Goal: Check status: Check status

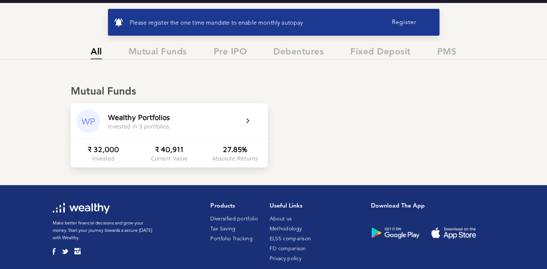
scroll to position [131, 0]
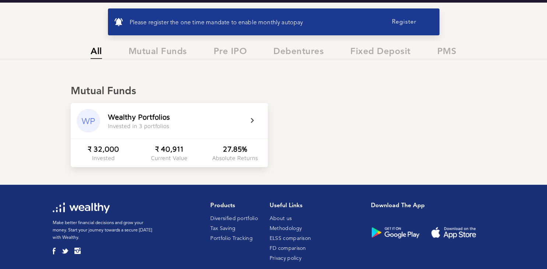
click at [251, 120] on icon at bounding box center [257, 120] width 18 height 9
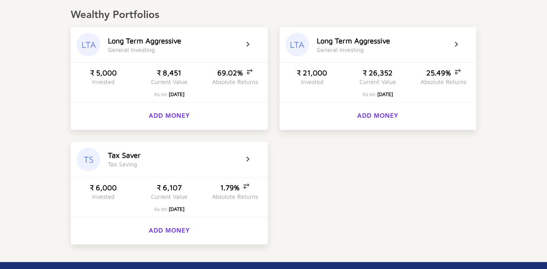
scroll to position [209, 0]
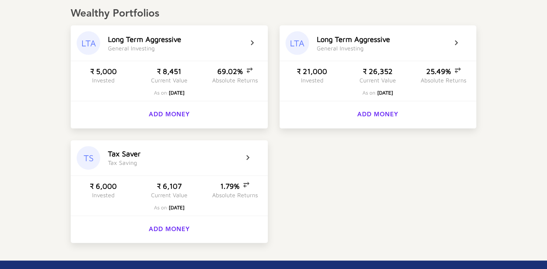
click at [200, 84] on div "₹ 5,000 Invested ₹ 8,451 Current Value 69.02% Absolute Returns" at bounding box center [169, 75] width 197 height 29
click at [252, 43] on icon at bounding box center [257, 43] width 18 height 9
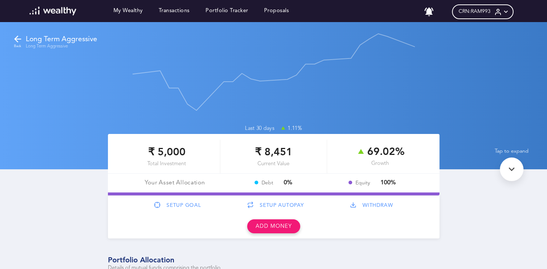
click at [18, 37] on icon at bounding box center [18, 39] width 10 height 10
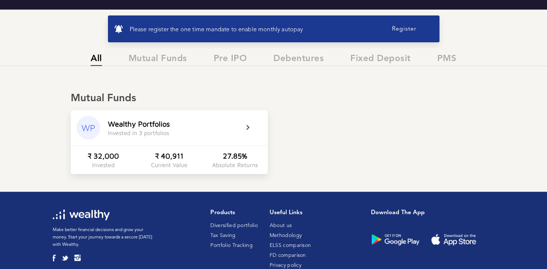
scroll to position [125, 0]
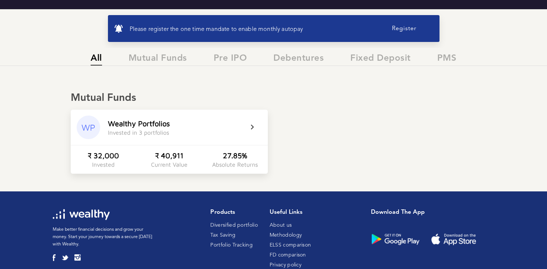
click at [250, 131] on icon at bounding box center [257, 127] width 18 height 9
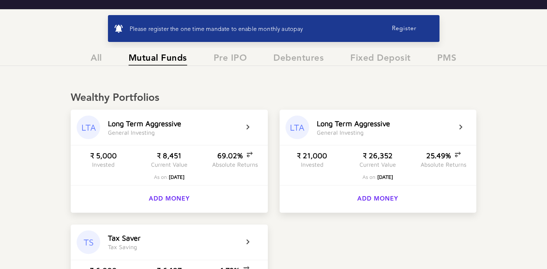
click at [368, 135] on div "L o n g T e r m A g g r e s s i v e G e n e r a l I n v e s t i n g" at bounding box center [385, 127] width 136 height 17
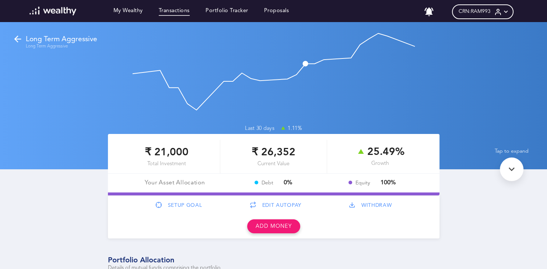
click at [173, 11] on link "Transactions" at bounding box center [174, 12] width 31 height 8
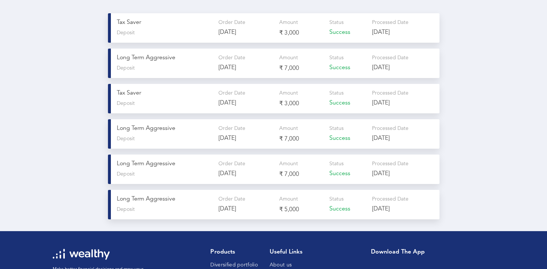
scroll to position [56, 0]
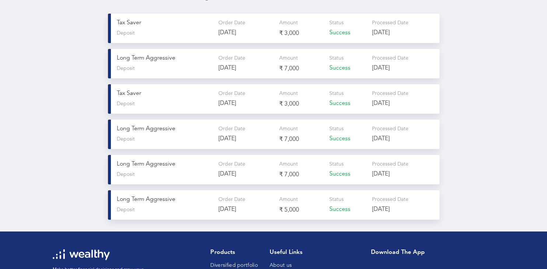
click at [321, 102] on p "₹ 3,000" at bounding box center [301, 104] width 44 height 8
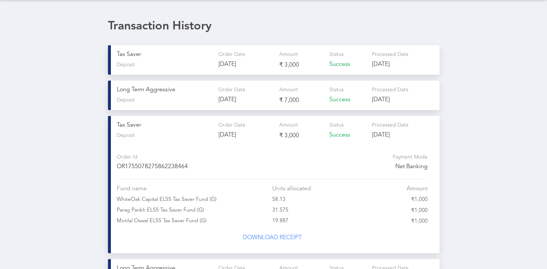
scroll to position [0, 0]
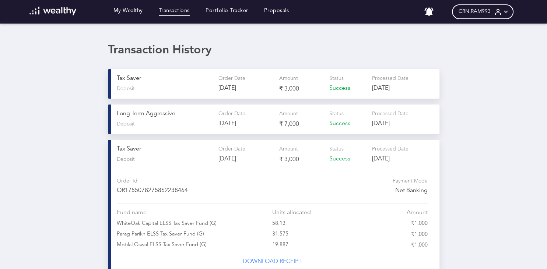
click at [286, 123] on p "₹ 7,000" at bounding box center [301, 124] width 44 height 8
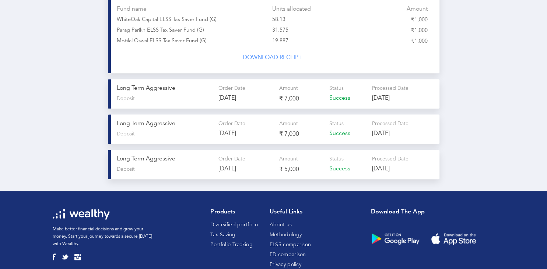
scroll to position [299, 0]
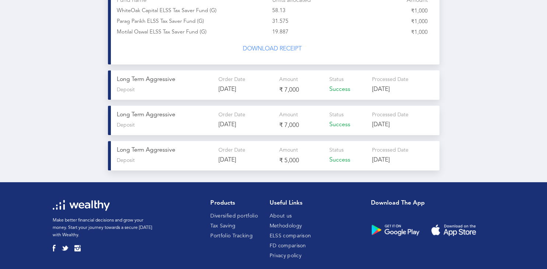
click at [285, 116] on div "Amount ₹ 7,000" at bounding box center [301, 121] width 44 height 18
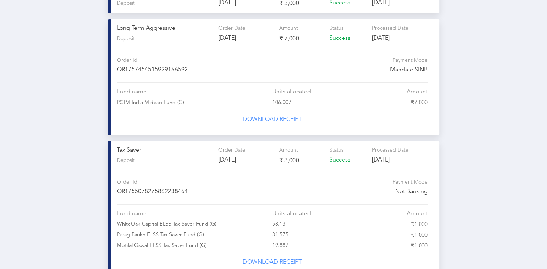
scroll to position [0, 0]
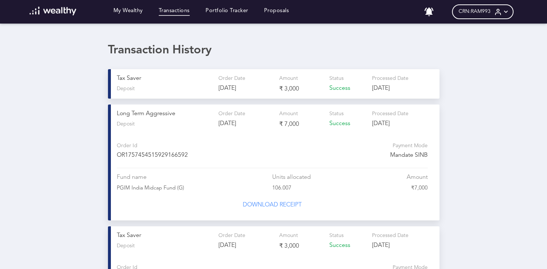
click at [298, 129] on div "Order Id O R 1 7 5 7 4 5 4 5 1 5 9 2 9 1 6 6 5 9 2 Payment Mode Mandate SINB Fu…" at bounding box center [275, 171] width 317 height 86
click at [290, 163] on div "Order Id O R 1 7 5 7 4 5 4 5 1 5 9 2 9 1 6 6 5 9 2 Payment Mode Mandate SINB" at bounding box center [272, 151] width 311 height 34
click at [165, 9] on link "Transactions" at bounding box center [174, 12] width 31 height 8
click at [180, 11] on link "Transactions" at bounding box center [174, 12] width 31 height 8
click at [125, 13] on link "My Wealthy" at bounding box center [127, 12] width 29 height 8
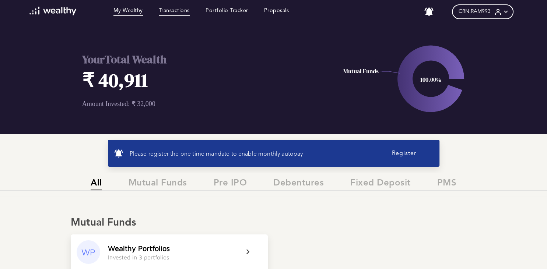
click at [183, 10] on link "Transactions" at bounding box center [174, 12] width 31 height 8
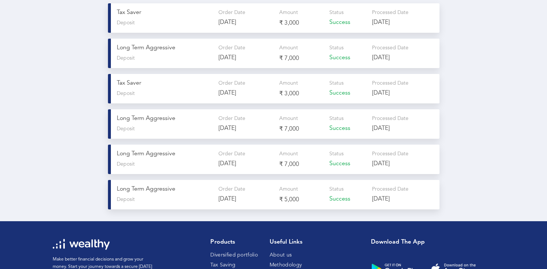
scroll to position [66, 0]
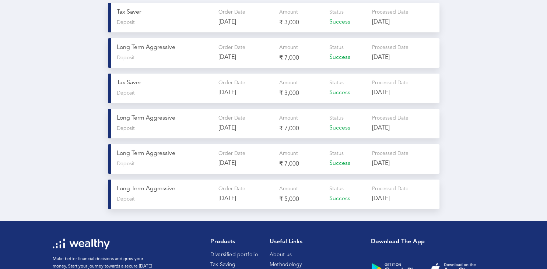
click at [257, 55] on p "[DATE]" at bounding box center [245, 57] width 55 height 7
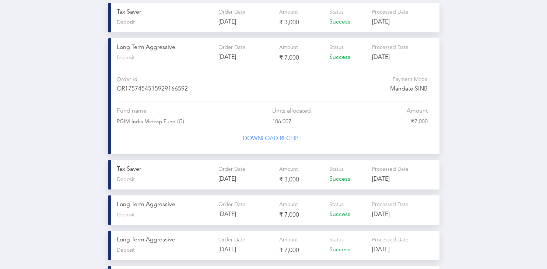
scroll to position [0, 0]
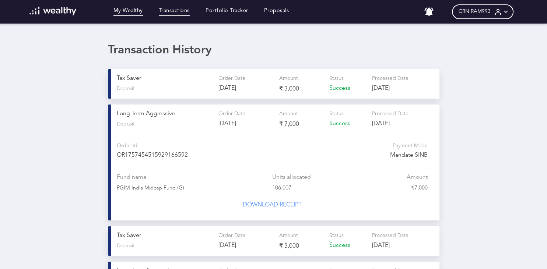
click at [127, 11] on link "My Wealthy" at bounding box center [127, 12] width 29 height 8
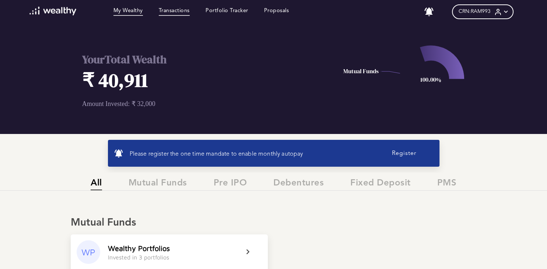
click at [169, 11] on link "Transactions" at bounding box center [174, 12] width 31 height 8
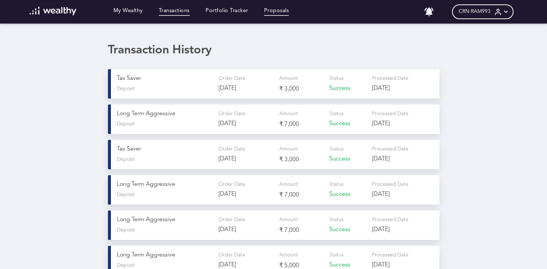
click at [273, 12] on link "Proposals" at bounding box center [276, 12] width 25 height 8
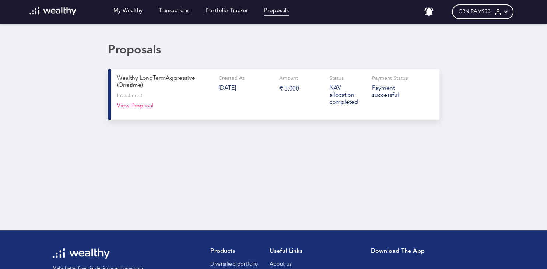
click at [136, 108] on button "View Proposal" at bounding box center [135, 108] width 37 height 11
click at [238, 11] on link "Portfolio Tracker" at bounding box center [226, 12] width 43 height 8
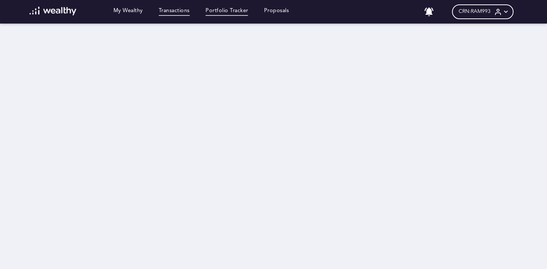
click at [171, 11] on link "Transactions" at bounding box center [174, 12] width 31 height 8
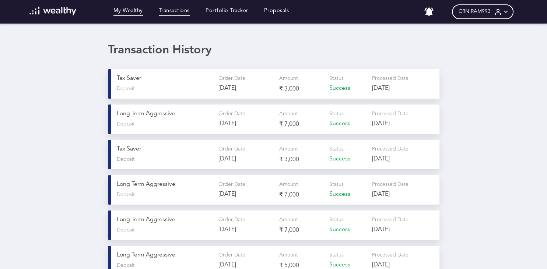
click at [138, 8] on link "My Wealthy" at bounding box center [127, 12] width 29 height 8
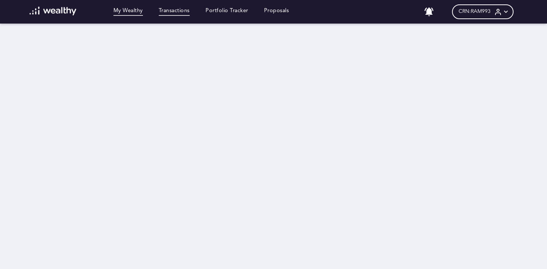
click at [175, 10] on link "Transactions" at bounding box center [174, 12] width 31 height 8
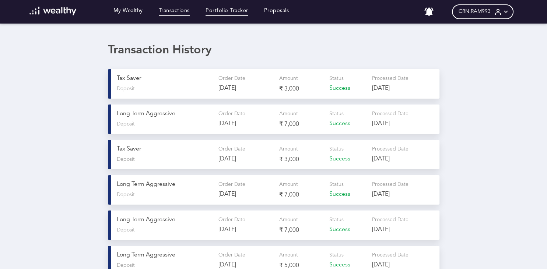
click at [233, 12] on link "Portfolio Tracker" at bounding box center [226, 12] width 43 height 8
